Goal: Check status: Check status

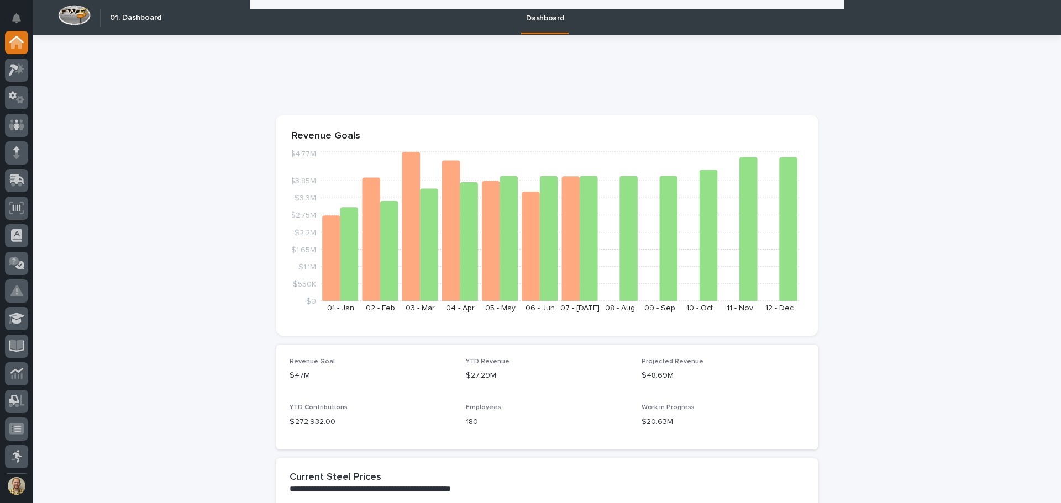
scroll to position [812, 0]
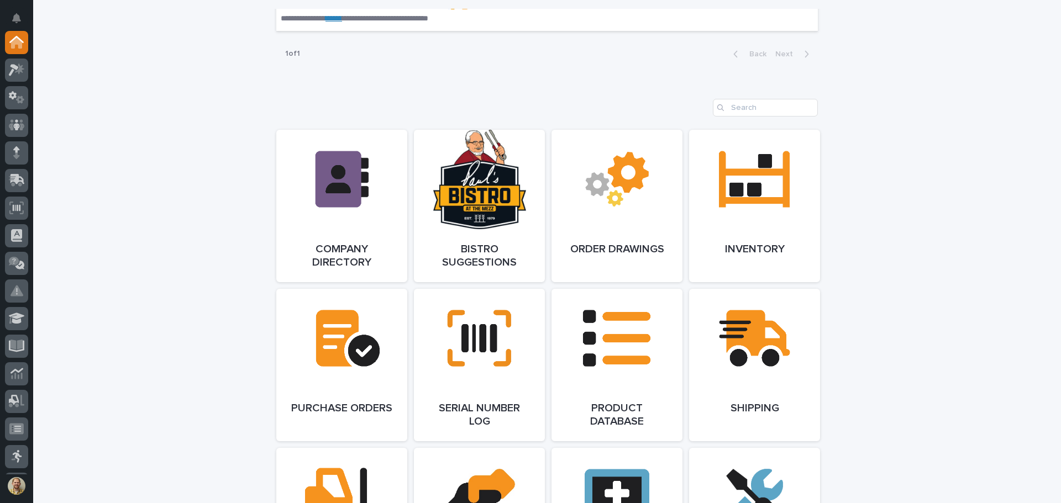
click at [201, 400] on div "**********" at bounding box center [546, 227] width 1027 height 2009
click at [905, 203] on div "**********" at bounding box center [546, 227] width 1027 height 2009
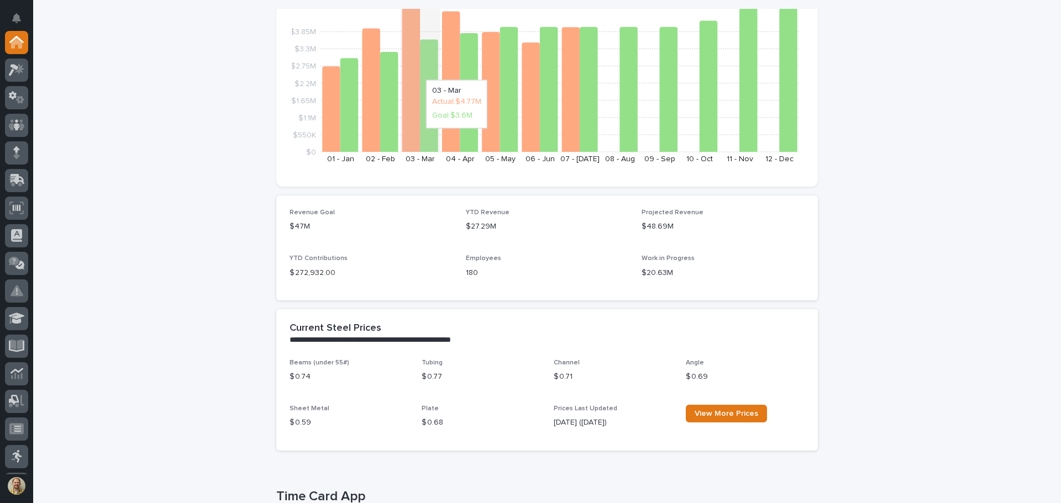
scroll to position [0, 0]
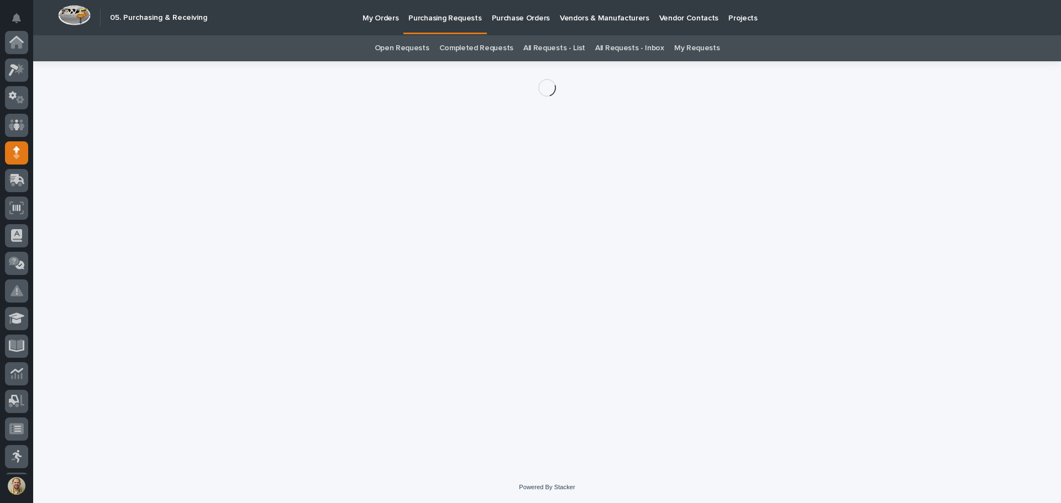
scroll to position [110, 0]
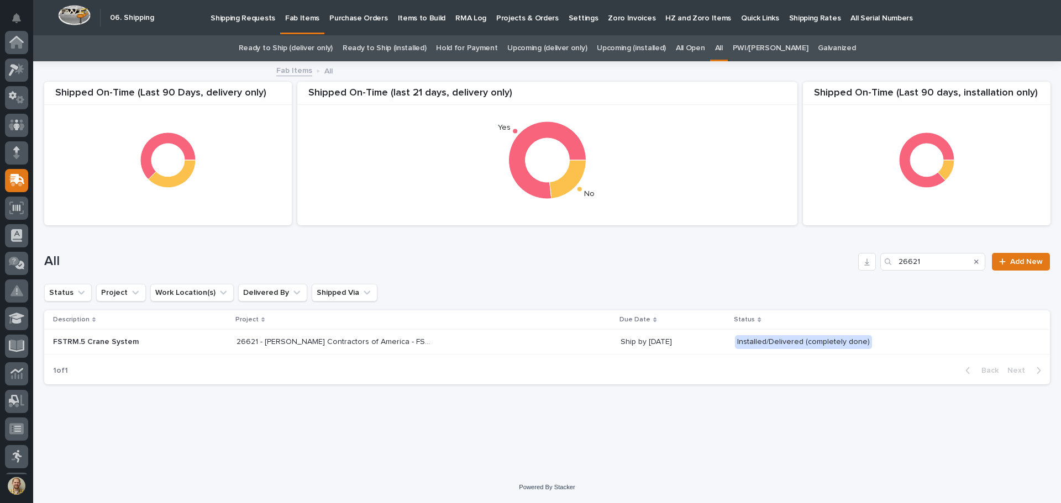
scroll to position [136, 0]
drag, startPoint x: 927, startPoint y: 264, endPoint x: 892, endPoint y: 263, distance: 34.8
click at [892, 263] on div "26621" at bounding box center [932, 262] width 105 height 18
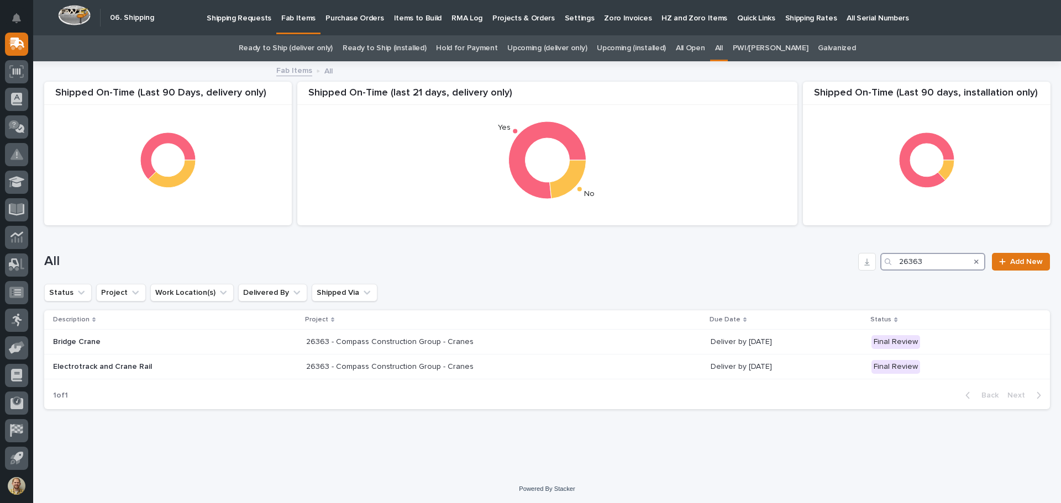
drag, startPoint x: 916, startPoint y: 257, endPoint x: 874, endPoint y: 257, distance: 42.5
click at [880, 257] on div "26363" at bounding box center [932, 262] width 105 height 18
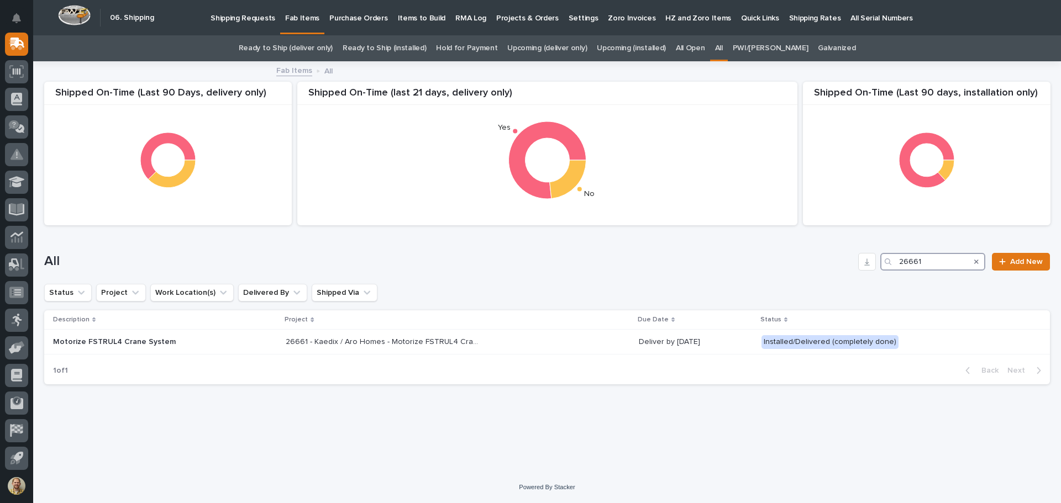
drag, startPoint x: 932, startPoint y: 265, endPoint x: 888, endPoint y: 263, distance: 43.7
click at [888, 263] on div "26661" at bounding box center [932, 262] width 105 height 18
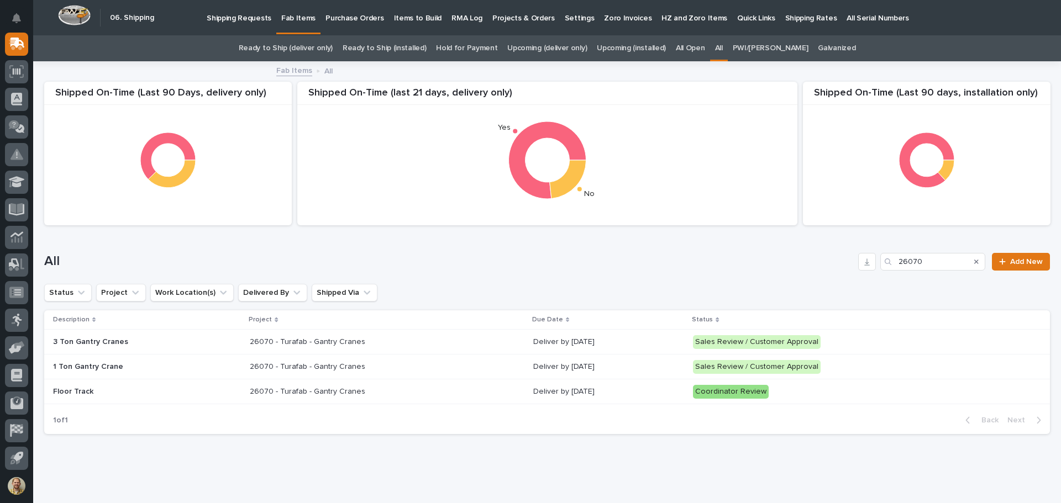
click at [694, 440] on div "Shipped On-Time (Last 90 days, installation only) Shipped On-Time (Last 90 Days…" at bounding box center [546, 252] width 1005 height 381
drag, startPoint x: 925, startPoint y: 266, endPoint x: 902, endPoint y: 263, distance: 22.8
click at [902, 263] on input "26070" at bounding box center [932, 262] width 105 height 18
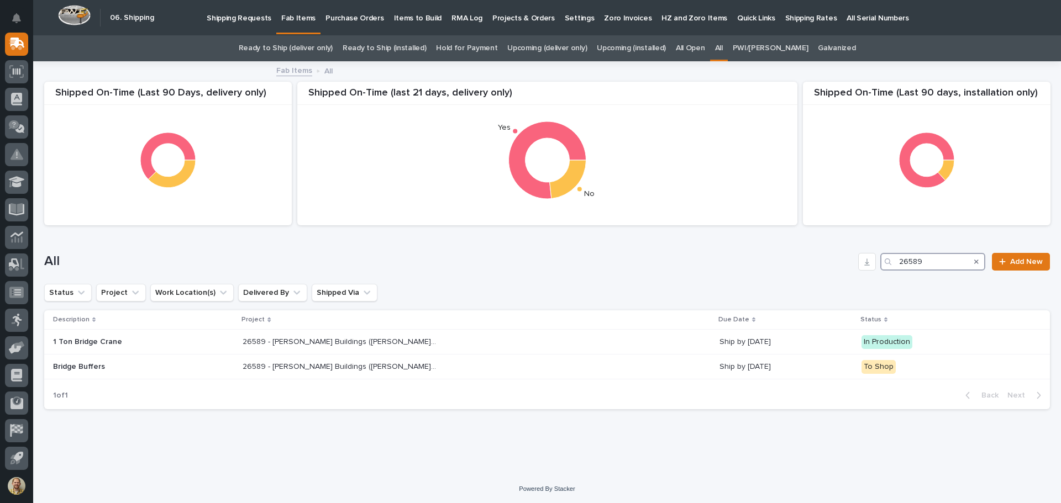
drag, startPoint x: 913, startPoint y: 261, endPoint x: 900, endPoint y: 258, distance: 13.0
click at [900, 258] on input "26589" at bounding box center [932, 262] width 105 height 18
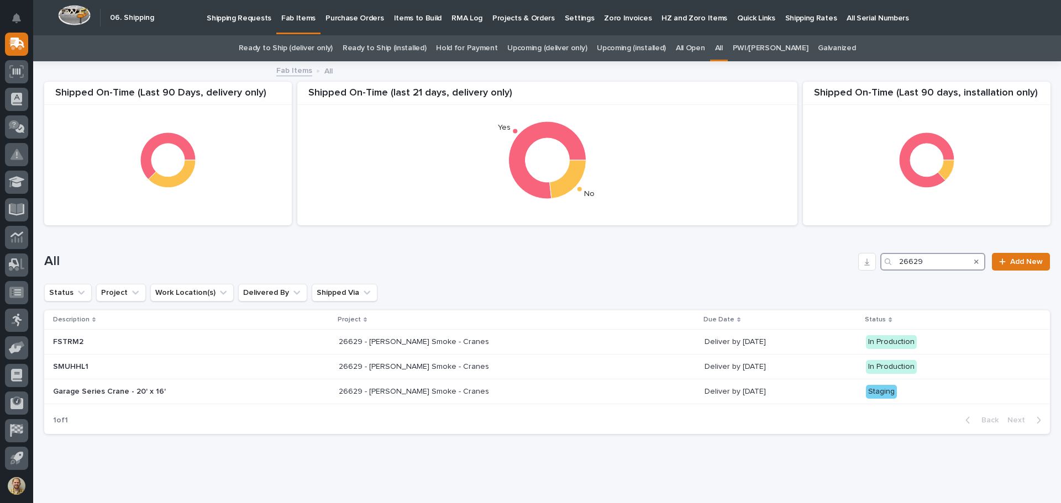
type input "26629"
